Goal: Navigation & Orientation: Go to known website

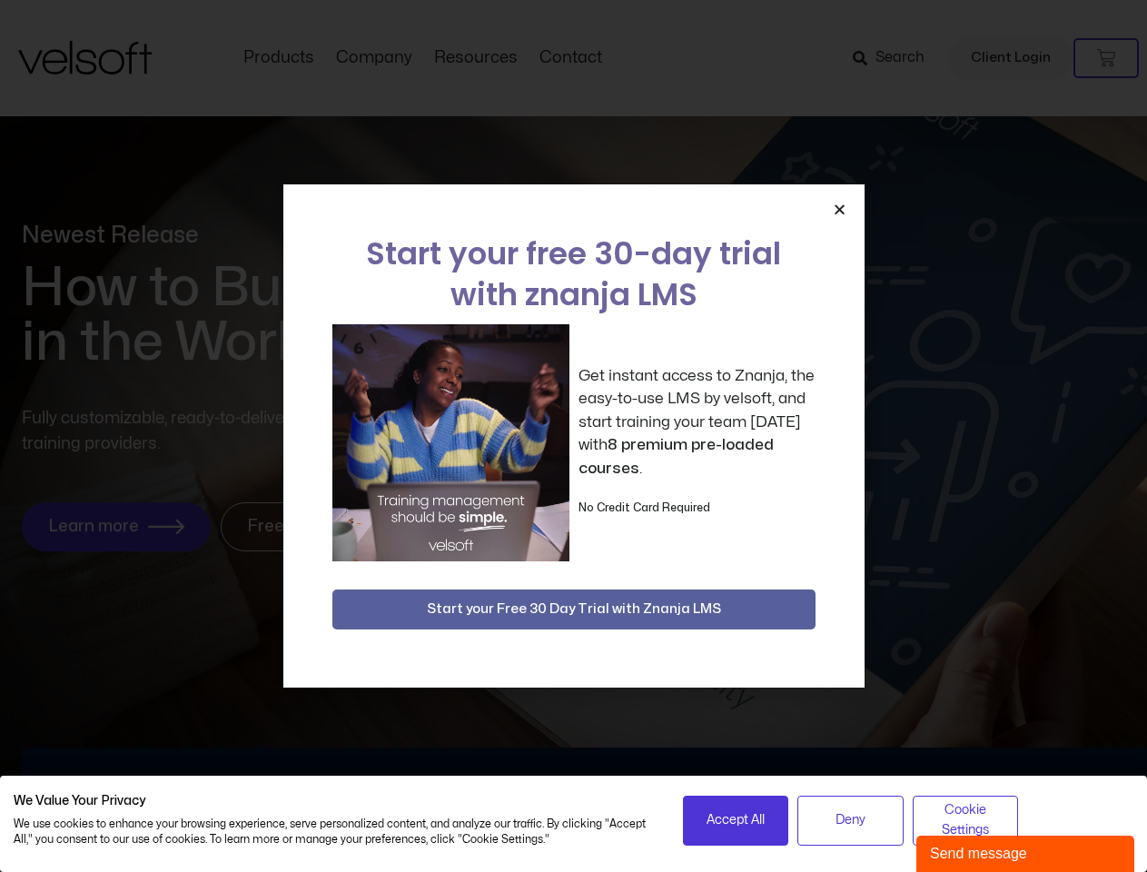
click at [573, 436] on div "Get instant access to Znanja, the easy-to-use LMS by velsoft, and start trainin…" at bounding box center [573, 442] width 483 height 237
click at [839, 209] on icon "Close" at bounding box center [840, 209] width 14 height 14
